Goal: Find specific page/section: Find specific page/section

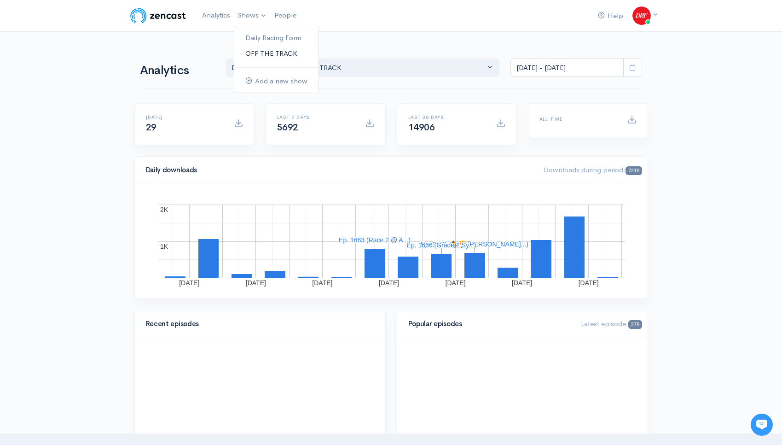
click at [264, 49] on link "OFF THE TRACK" at bounding box center [276, 54] width 84 height 16
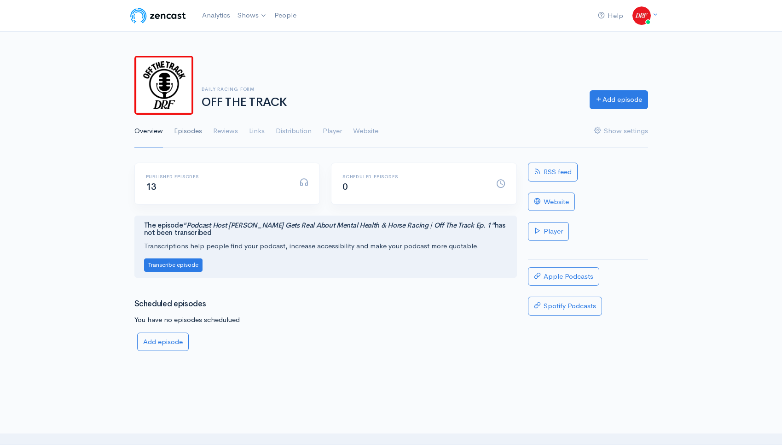
click at [197, 137] on link "Episodes" at bounding box center [188, 131] width 28 height 33
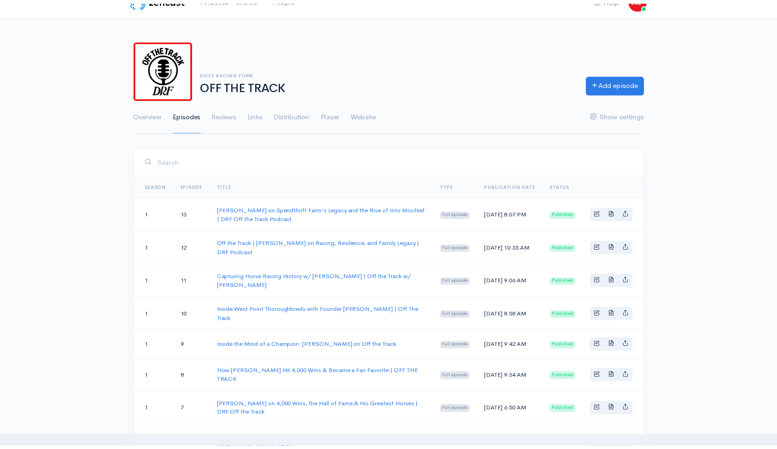
scroll to position [19, 0]
